Goal: Transaction & Acquisition: Book appointment/travel/reservation

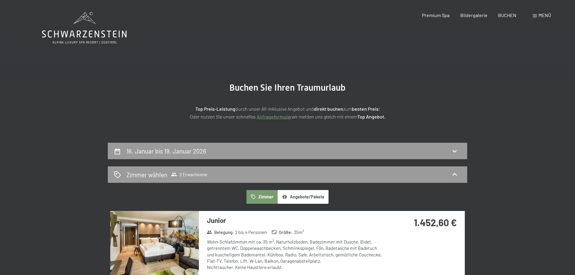
click at [73, 32] on icon at bounding box center [84, 34] width 85 height 7
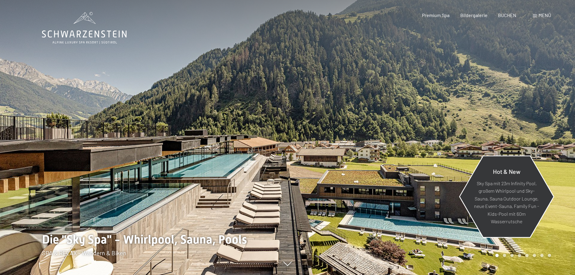
click at [544, 154] on div "Hot & New Sky Spa mit 23m Infinity Pool, großem Whirlpool und Sky-Sauna, Sauna …" at bounding box center [506, 197] width 95 height 88
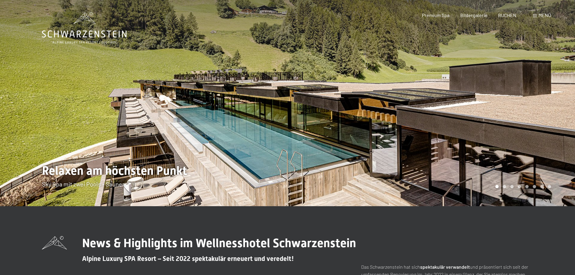
click at [542, 78] on div at bounding box center [430, 103] width 287 height 206
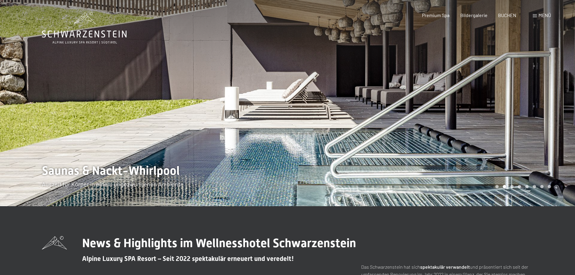
click at [515, 93] on div at bounding box center [430, 103] width 287 height 206
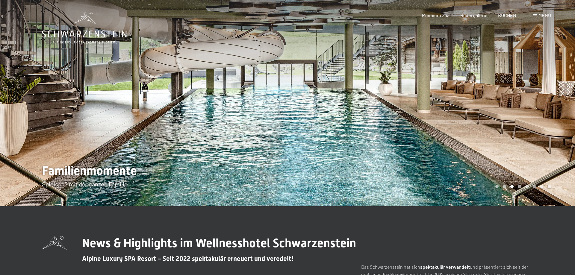
click at [516, 101] on div at bounding box center [430, 103] width 287 height 206
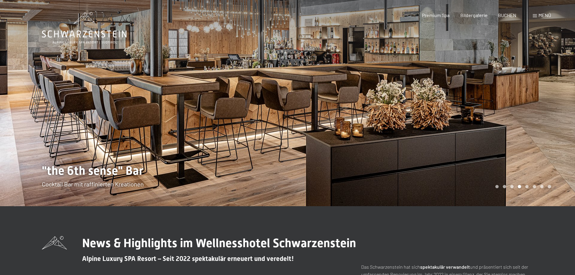
click at [546, 101] on div at bounding box center [430, 103] width 287 height 206
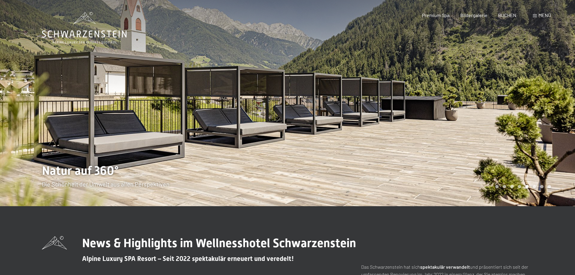
click at [549, 112] on div at bounding box center [430, 103] width 287 height 206
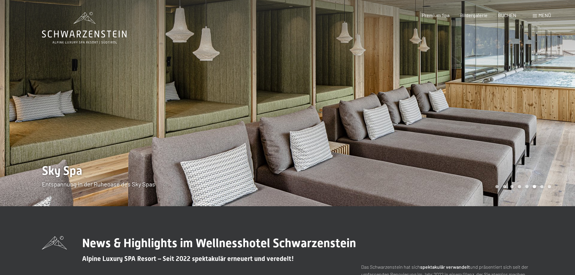
click at [564, 91] on div at bounding box center [430, 103] width 287 height 206
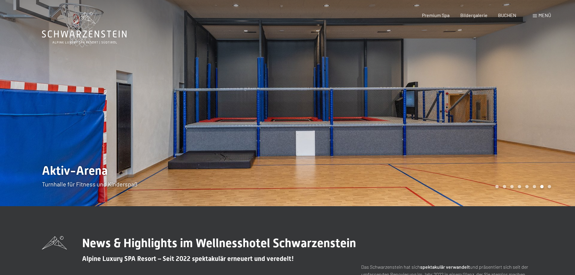
click at [556, 105] on div at bounding box center [430, 103] width 287 height 206
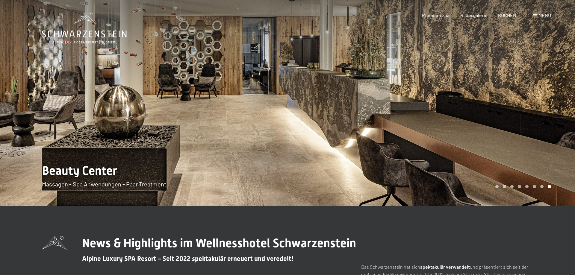
click at [541, 95] on div at bounding box center [430, 103] width 287 height 206
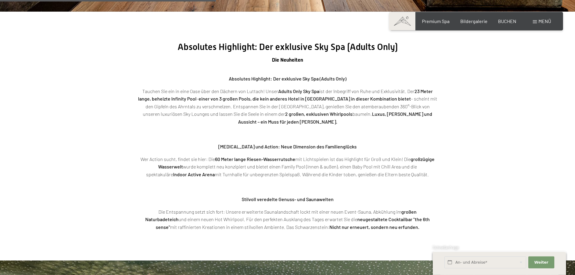
scroll to position [1018, 0]
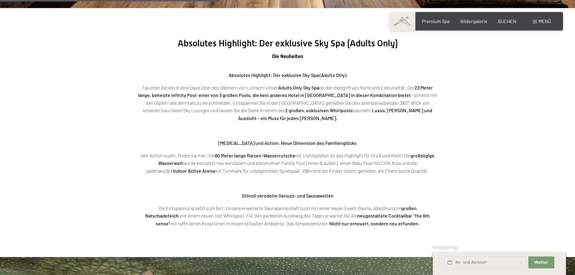
drag, startPoint x: 278, startPoint y: 88, endPoint x: 391, endPoint y: 115, distance: 116.8
click at [320, 90] on p "Tauchen Sie ein in eine Oase über den Dächern von Luttach! Unser Adults Only Sk…" at bounding box center [287, 103] width 299 height 38
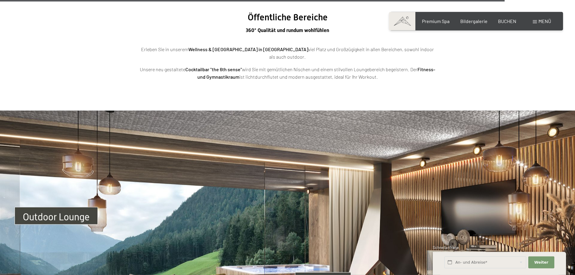
scroll to position [1934, 0]
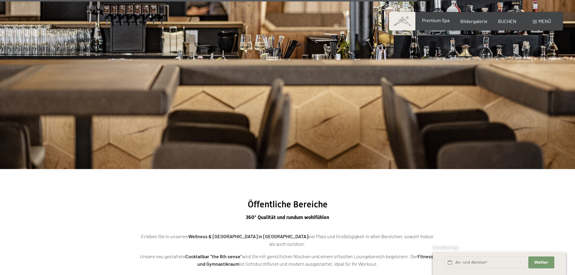
click at [434, 19] on span "Premium Spa" at bounding box center [436, 20] width 28 height 6
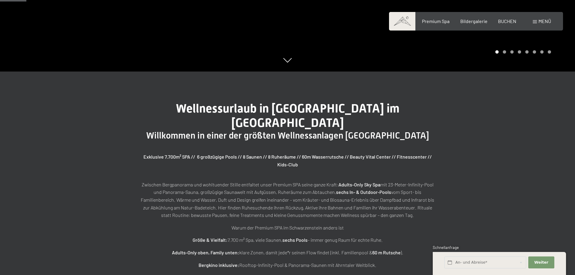
scroll to position [255, 0]
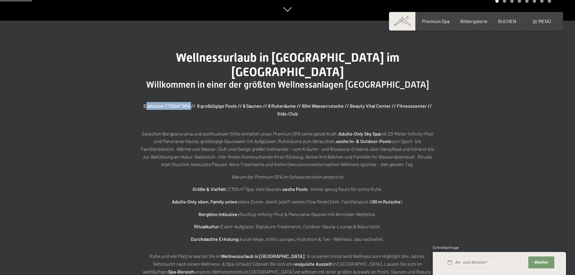
drag, startPoint x: 140, startPoint y: 92, endPoint x: 187, endPoint y: 94, distance: 46.5
click at [187, 103] on strong "Exklusive 7.700m² SPA // 6 großzügige Pools // 8 Saunen // 8 Ruheräume // 60m W…" at bounding box center [287, 109] width 288 height 13
click at [471, 121] on div "Wellnessurlaub in Südtirol im Alpine Luxury Spa Resort Willkommen in einer der …" at bounding box center [287, 171] width 575 height 300
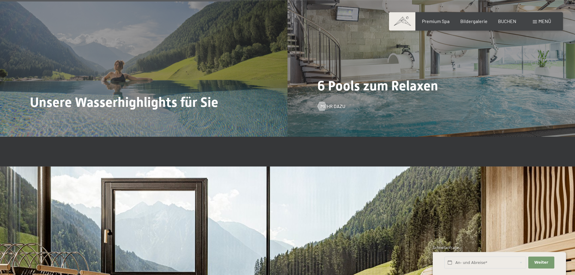
scroll to position [1883, 0]
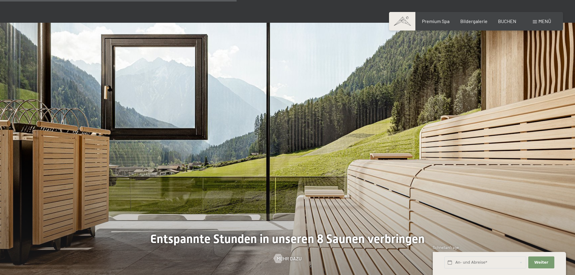
drag, startPoint x: 337, startPoint y: 217, endPoint x: 349, endPoint y: 217, distance: 12.0
click at [349, 217] on div at bounding box center [287, 160] width 575 height 275
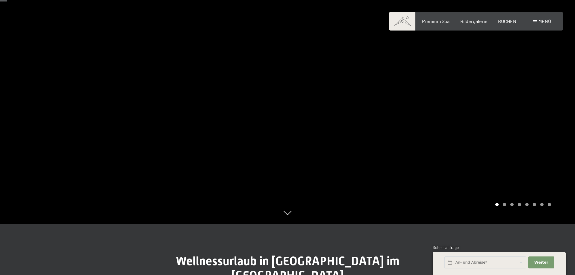
scroll to position [0, 0]
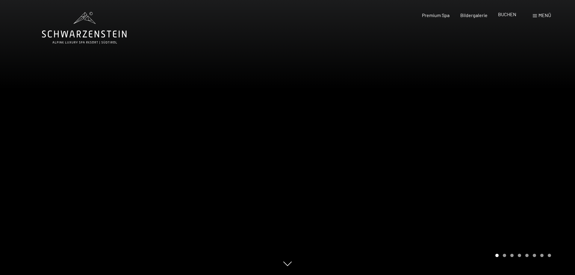
click at [505, 15] on span "BUCHEN" at bounding box center [507, 14] width 18 height 6
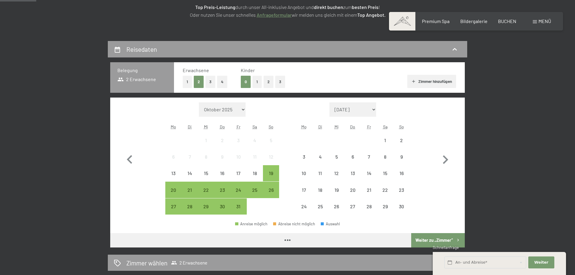
scroll to position [102, 0]
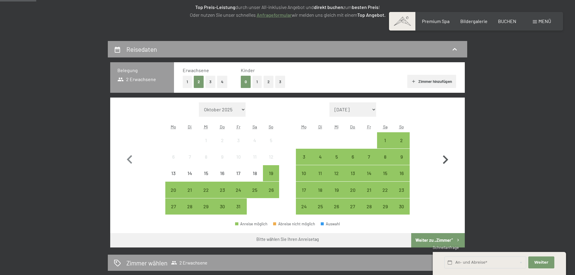
click at [448, 161] on icon "button" at bounding box center [445, 159] width 17 height 17
select select "[DATE]"
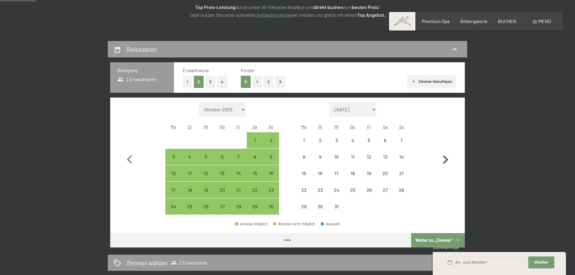
click at [444, 161] on icon "button" at bounding box center [445, 159] width 17 height 17
select select "[DATE]"
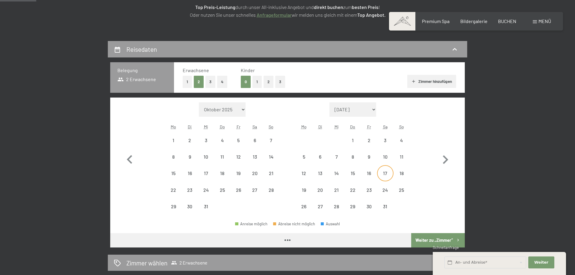
select select "[DATE]"
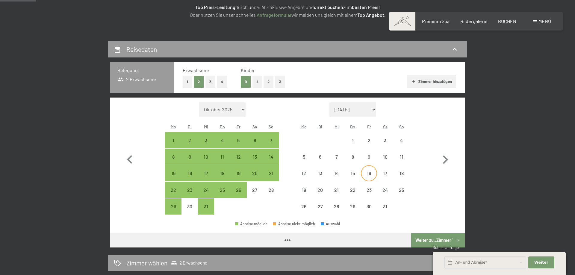
select select "2025-12-01"
select select "2026-01-01"
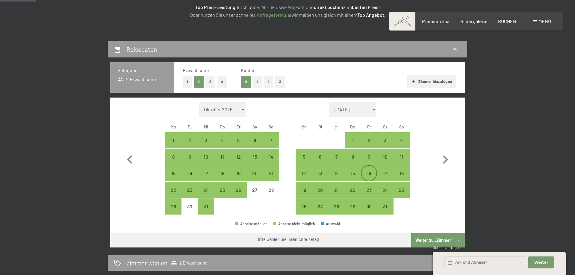
click at [370, 172] on div "16" at bounding box center [368, 178] width 15 height 15
select select "2025-12-01"
select select "2026-01-01"
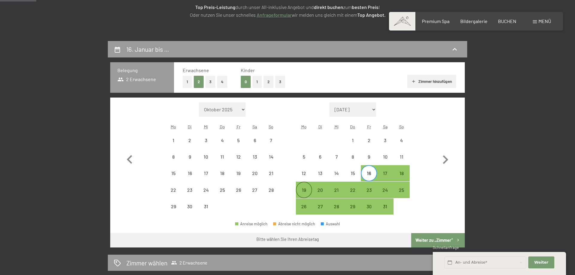
click at [304, 190] on div "19" at bounding box center [303, 195] width 15 height 15
select select "2025-12-01"
select select "2026-01-01"
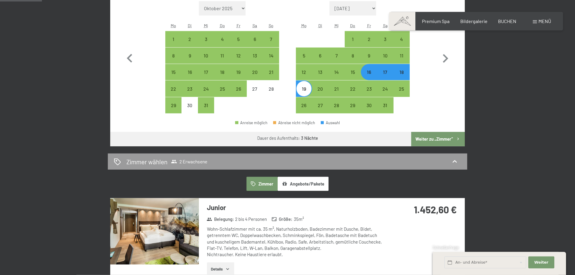
scroll to position [204, 0]
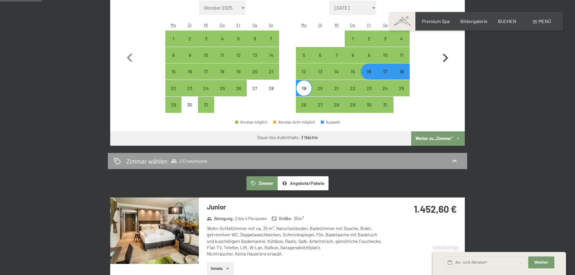
click at [438, 135] on button "Weiter zu „Zimmer“" at bounding box center [438, 138] width 54 height 14
select select "2025-12-01"
select select "2026-01-01"
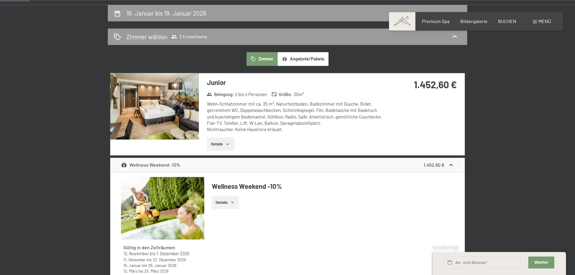
scroll to position [132, 0]
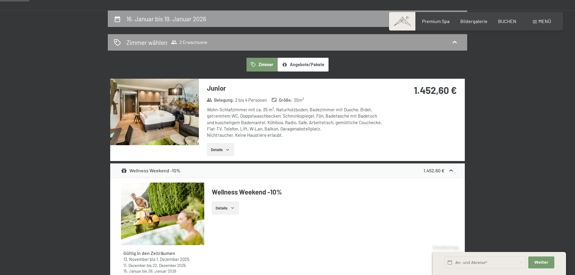
click at [169, 114] on img at bounding box center [154, 112] width 89 height 66
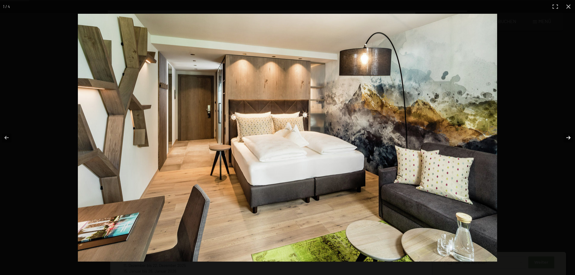
click at [571, 138] on button "button" at bounding box center [564, 138] width 21 height 30
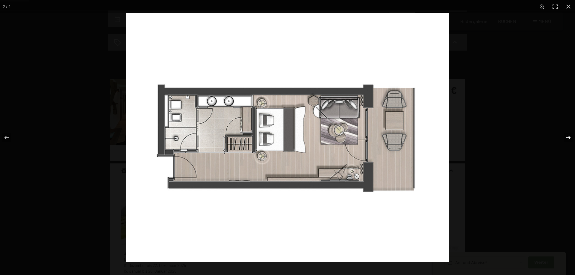
click at [571, 138] on button "button" at bounding box center [564, 138] width 21 height 30
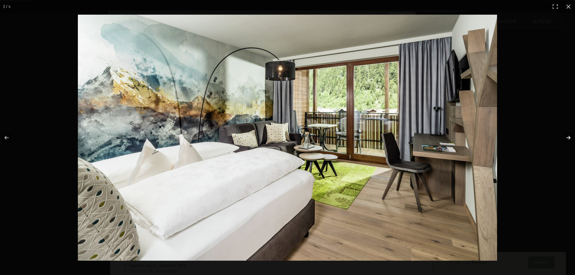
click at [571, 138] on button "button" at bounding box center [564, 138] width 21 height 30
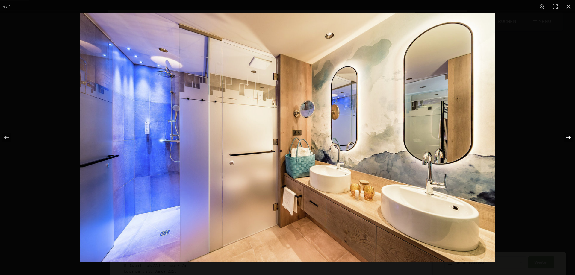
click at [571, 138] on button "button" at bounding box center [564, 138] width 21 height 30
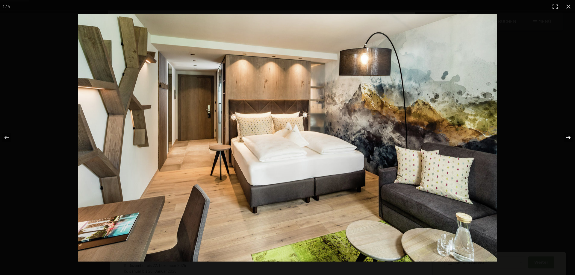
click at [571, 138] on button "button" at bounding box center [564, 138] width 21 height 30
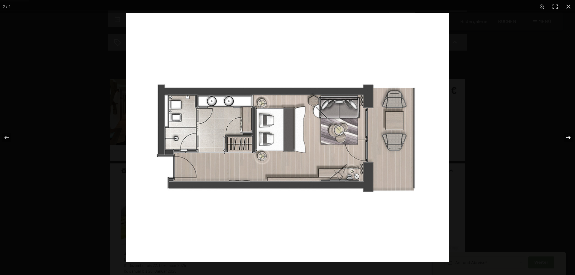
click at [571, 138] on button "button" at bounding box center [564, 138] width 21 height 30
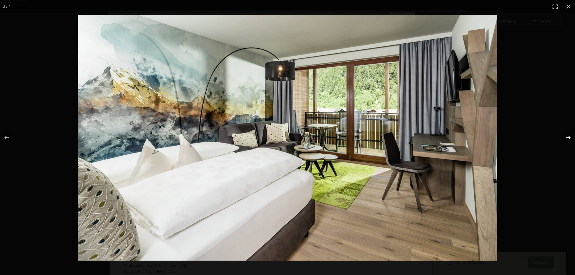
click at [571, 138] on button "button" at bounding box center [564, 138] width 21 height 30
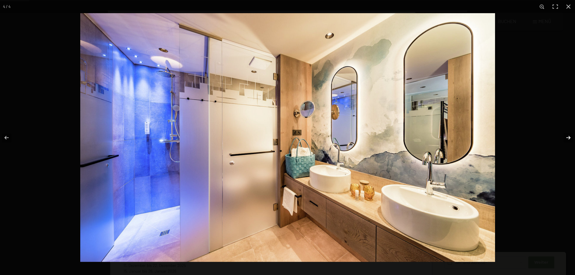
click at [571, 138] on button "button" at bounding box center [564, 138] width 21 height 30
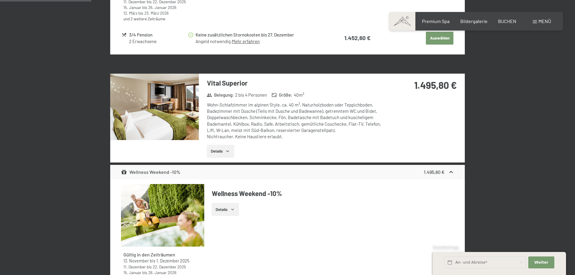
scroll to position [396, 0]
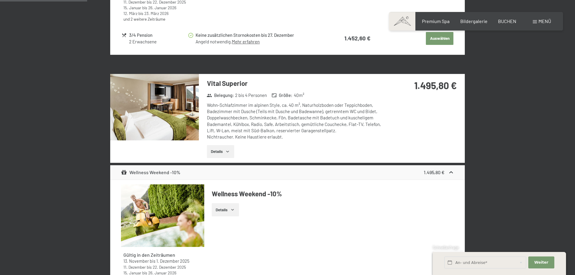
click at [169, 102] on img at bounding box center [154, 107] width 89 height 66
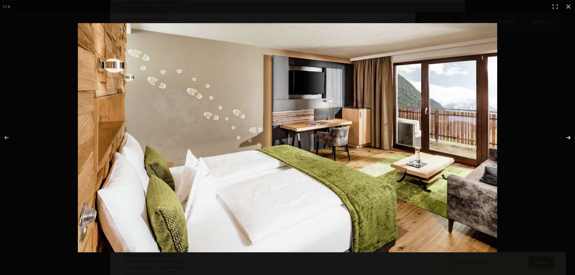
click at [568, 138] on button "button" at bounding box center [564, 138] width 21 height 30
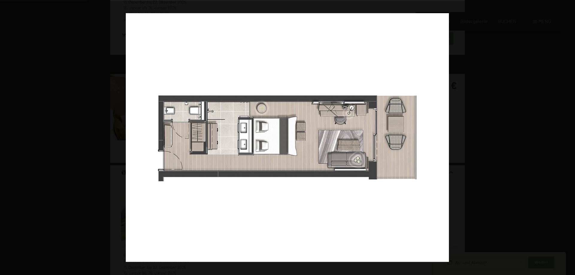
click at [569, 136] on button "button" at bounding box center [564, 138] width 21 height 30
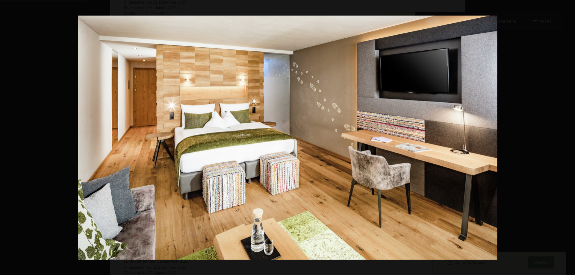
click at [569, 136] on button "button" at bounding box center [564, 138] width 21 height 30
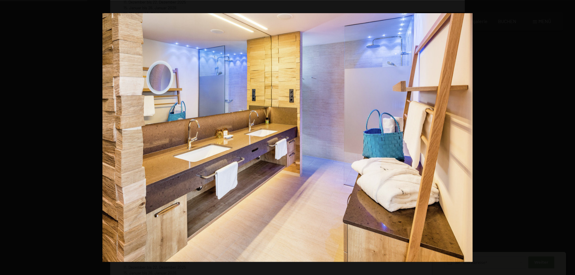
click at [569, 136] on button "button" at bounding box center [564, 138] width 21 height 30
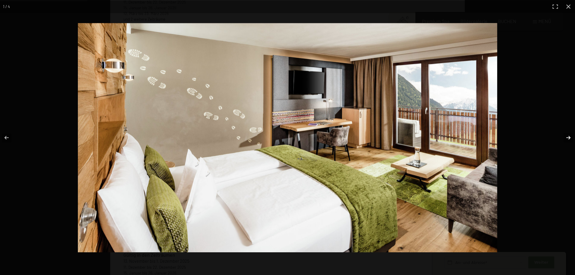
click at [568, 138] on button "button" at bounding box center [564, 138] width 21 height 30
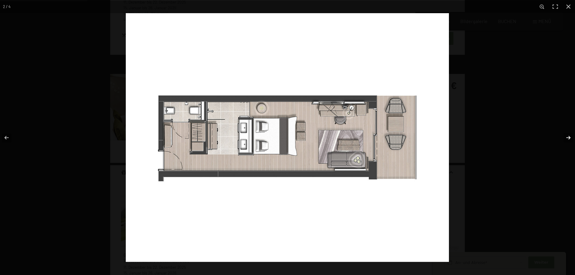
click at [568, 138] on button "button" at bounding box center [564, 138] width 21 height 30
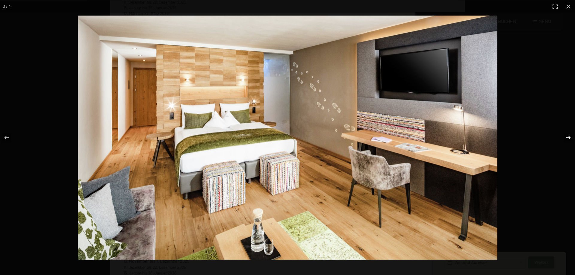
click at [568, 138] on button "button" at bounding box center [564, 138] width 21 height 30
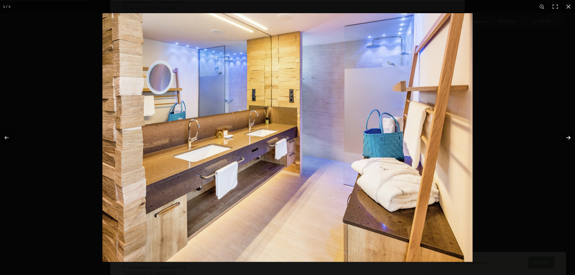
click at [568, 138] on button "button" at bounding box center [564, 138] width 21 height 30
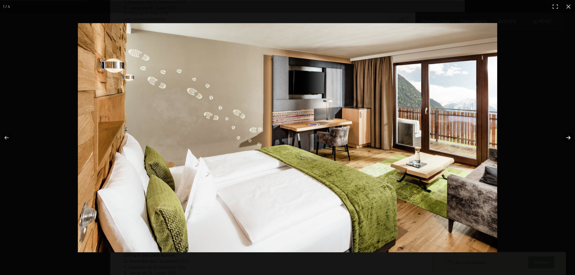
click at [568, 138] on button "button" at bounding box center [564, 138] width 21 height 30
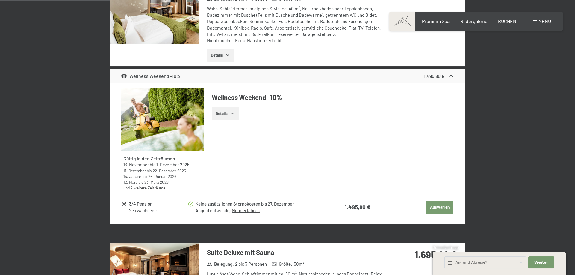
scroll to position [498, 0]
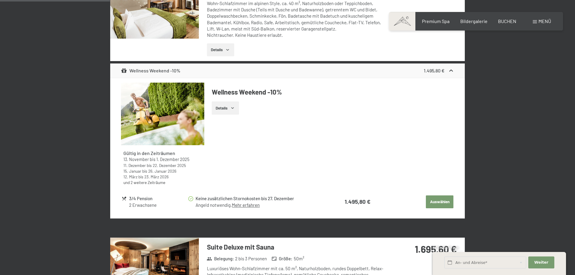
click at [193, 199] on icon at bounding box center [190, 198] width 5 height 5
click at [193, 199] on div "Keine zusätzlichen Stornokosten bis 27. Dezember Angeld notwendig. Mehr erfahren" at bounding box center [254, 201] width 132 height 13
click at [245, 205] on link "Mehr erfahren" at bounding box center [246, 204] width 28 height 5
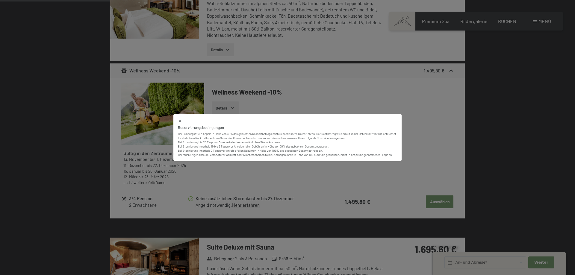
click at [333, 170] on div "Reservierungsbedingungen Bei Buchung ist ein Angeld in Höhe von 30% des gebucht…" at bounding box center [287, 137] width 575 height 275
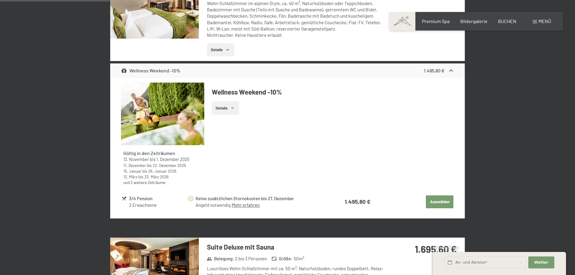
click at [439, 200] on button "Auswählen" at bounding box center [440, 202] width 28 height 13
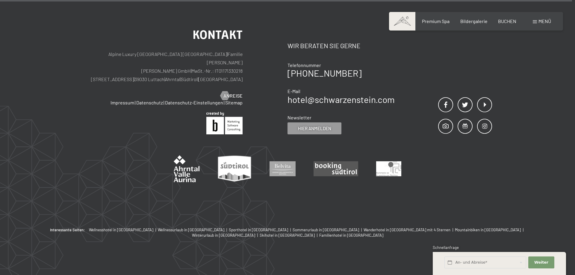
scroll to position [2939, 0]
click at [539, 259] on button "Weiter Adressfelder ausblenden" at bounding box center [541, 263] width 26 height 12
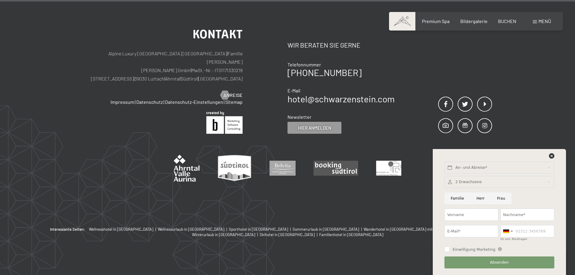
click at [371, 202] on div "Kontakt Alpine Luxury SPA Resort SCHWARZENSTEIN | Familie Zimmerhofer Otmar Zim…" at bounding box center [287, 113] width 575 height 228
click at [372, 202] on div "Kontakt Alpine Luxury SPA Resort SCHWARZENSTEIN | Familie Zimmerhofer Otmar Zim…" at bounding box center [287, 113] width 575 height 228
click at [553, 155] on icon at bounding box center [551, 155] width 5 height 5
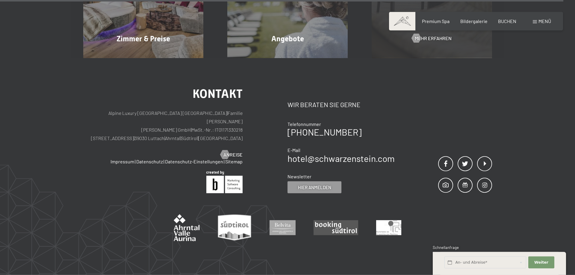
scroll to position [2837, 0]
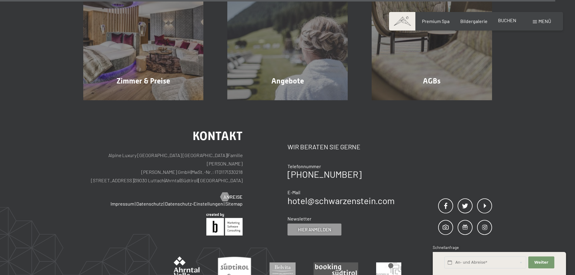
click at [505, 21] on span "BUCHEN" at bounding box center [507, 20] width 18 height 6
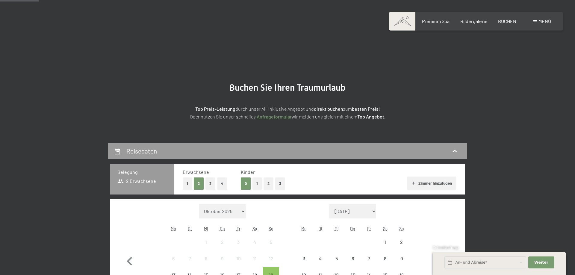
scroll to position [153, 0]
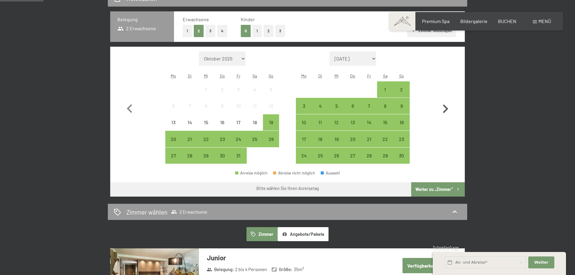
click at [449, 107] on icon "button" at bounding box center [445, 108] width 17 height 17
select select "[DATE]"
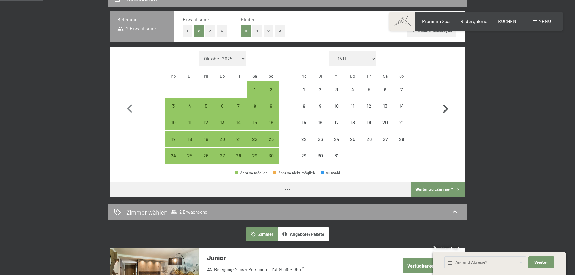
click at [449, 107] on icon "button" at bounding box center [445, 108] width 17 height 17
select select "[DATE]"
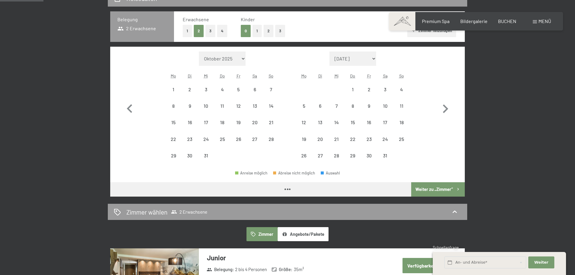
select select "[DATE]"
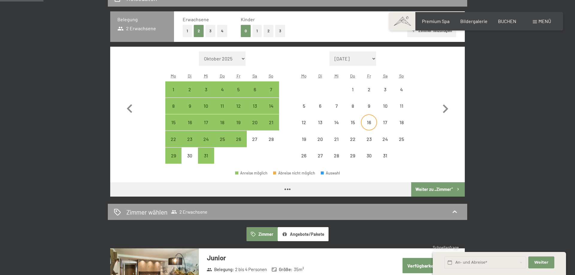
select select "[DATE]"
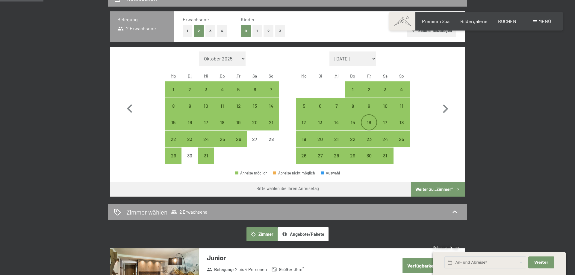
click at [370, 122] on div "16" at bounding box center [368, 127] width 15 height 15
select select "[DATE]"
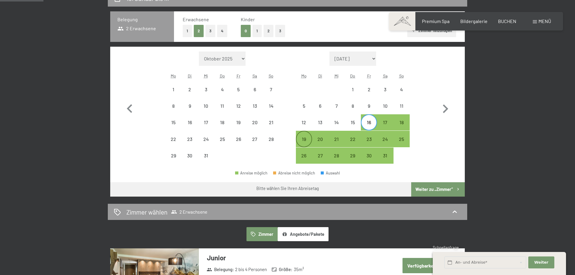
click at [301, 137] on div "19" at bounding box center [303, 138] width 15 height 15
select select "[DATE]"
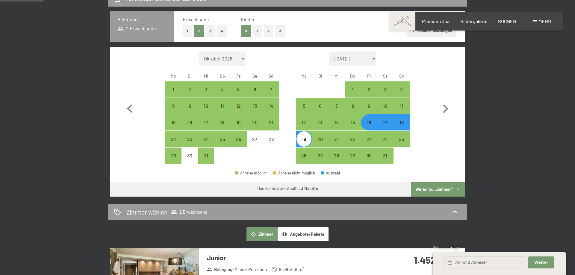
click at [431, 192] on button "Weiter zu „Zimmer“" at bounding box center [438, 189] width 54 height 14
select select "[DATE]"
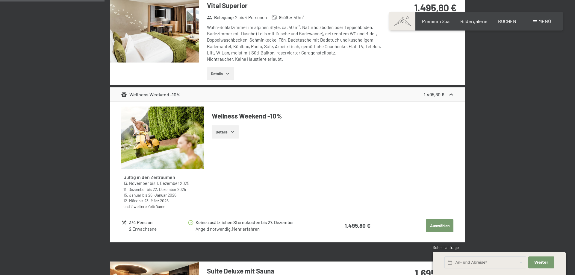
scroll to position [499, 0]
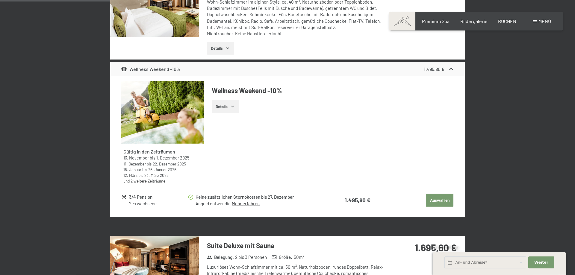
click at [440, 196] on button "Auswählen" at bounding box center [440, 200] width 28 height 13
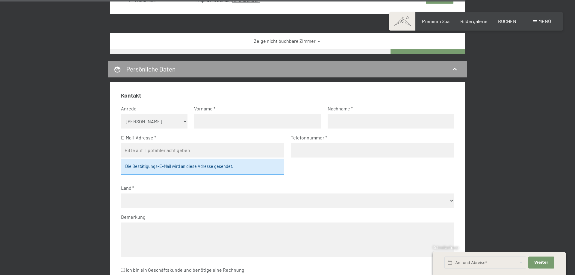
scroll to position [2379, 0]
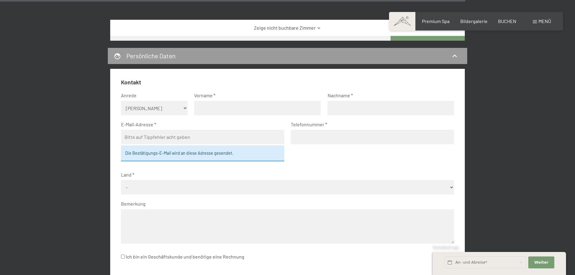
click at [121, 101] on select "Keine Angabe Frau Herr" at bounding box center [154, 108] width 67 height 14
select select "m"
click option "Herr" at bounding box center [0, 0] width 0 height 0
click at [224, 110] on input "text" at bounding box center [257, 108] width 127 height 14
type input "Wolfgang"
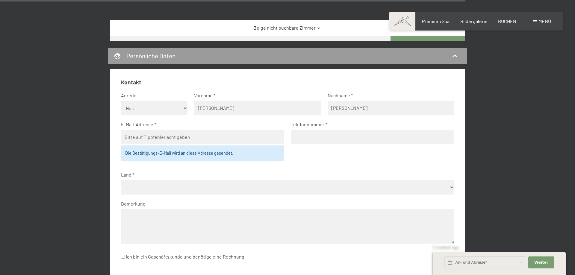
type input "Wieser"
type input "wolfgang.wieser@t-online.de"
click at [295, 140] on input "0151/15598133" at bounding box center [372, 137] width 163 height 14
type input "+49 151/15598133"
click at [121, 180] on select "- Deutschland Österreich Schweiz Italien Niederlande Belgien Vereinigtes Königr…" at bounding box center [287, 187] width 333 height 14
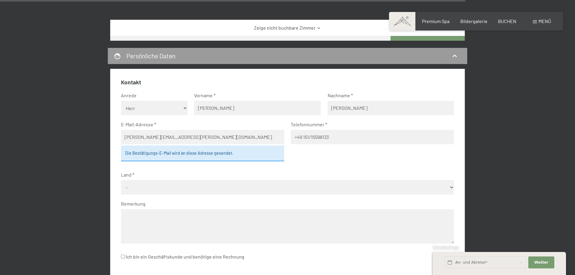
select select "DEU"
click option "Deutschland" at bounding box center [0, 0] width 0 height 0
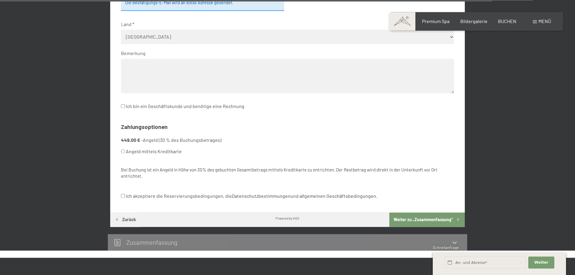
scroll to position [2531, 0]
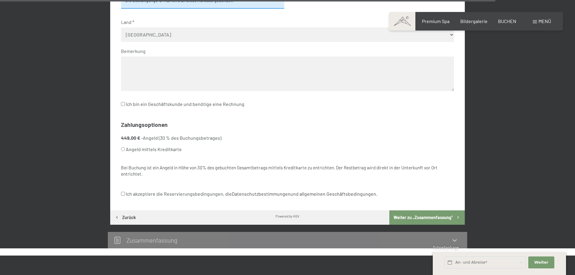
click at [123, 149] on input "Angeld mittels Kreditkarte" at bounding box center [123, 149] width 4 height 4
radio input "true"
click at [125, 193] on label "Ich akzeptiere die Reservierungsbedingungen, die Datenschutzbestimmungen und al…" at bounding box center [249, 193] width 256 height 11
click at [125, 193] on input "Ich akzeptiere die Reservierungsbedingungen, die Datenschutzbestimmungen und al…" at bounding box center [123, 194] width 4 height 4
checkbox input "true"
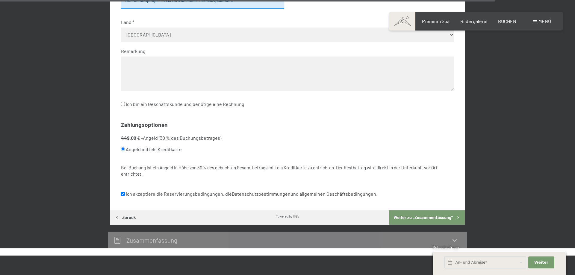
click at [418, 215] on button "Weiter zu „Zusammen­fassung“" at bounding box center [426, 218] width 75 height 14
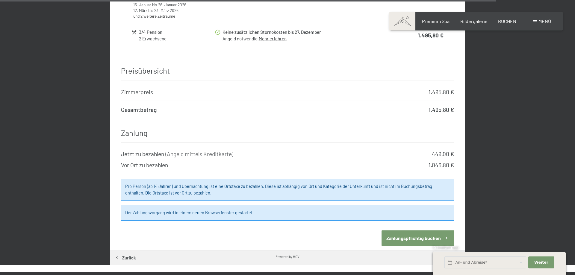
scroll to position [2800, 0]
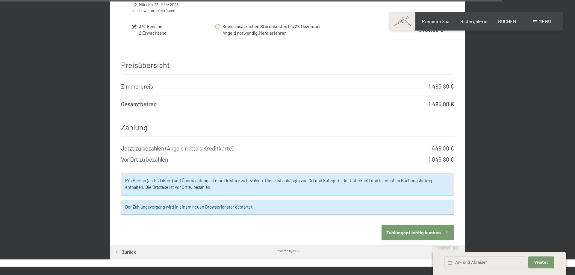
click at [402, 225] on button "Zahlungspflichtig buchen" at bounding box center [417, 232] width 72 height 15
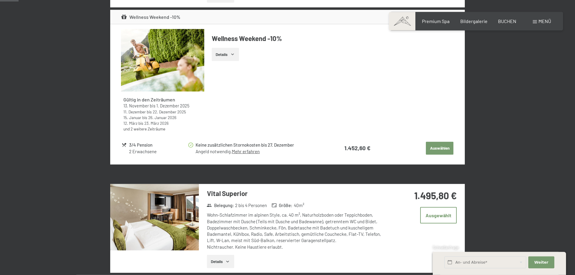
scroll to position [0, 0]
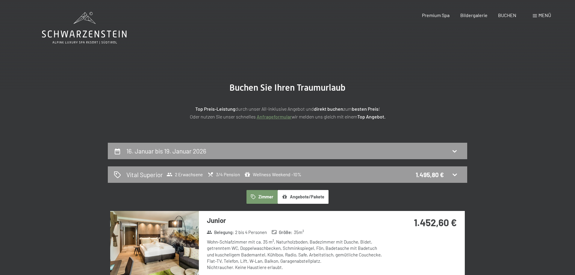
click at [85, 30] on icon at bounding box center [84, 28] width 85 height 32
